Goal: Find specific page/section: Find specific page/section

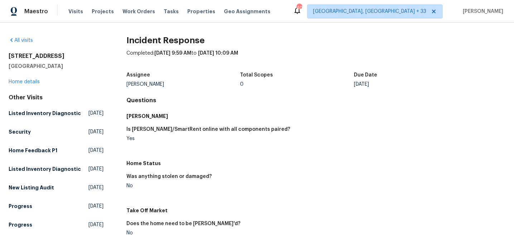
click at [31, 4] on div "Maestro" at bounding box center [24, 11] width 48 height 14
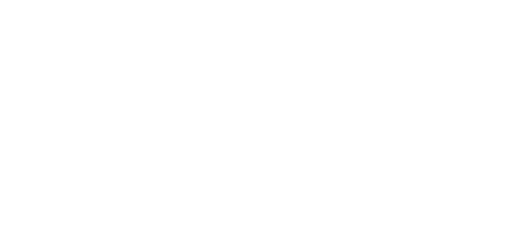
click at [103, 0] on html at bounding box center [257, 0] width 514 height 0
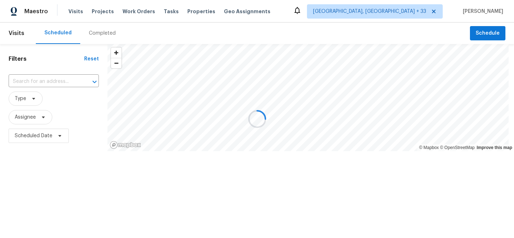
click at [106, 33] on div at bounding box center [257, 119] width 514 height 238
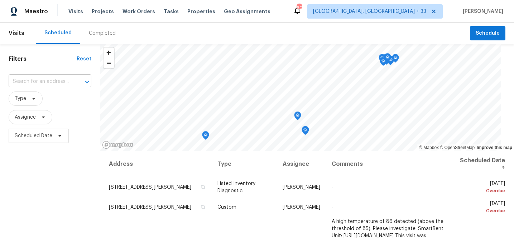
click at [47, 83] on input "text" at bounding box center [40, 81] width 63 height 11
click at [48, 81] on input "text" at bounding box center [40, 81] width 63 height 11
paste input "501 Country"
type input "501 Country"
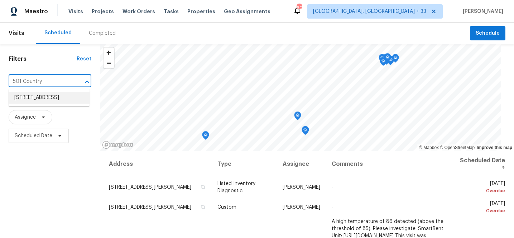
click at [45, 101] on li "[STREET_ADDRESS]" at bounding box center [49, 98] width 81 height 12
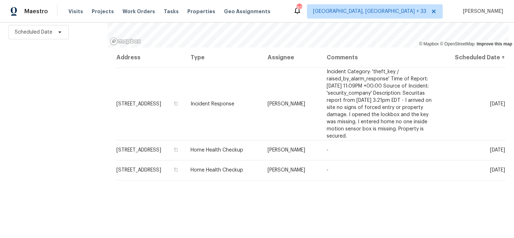
scroll to position [109, 0]
